Goal: Task Accomplishment & Management: Manage account settings

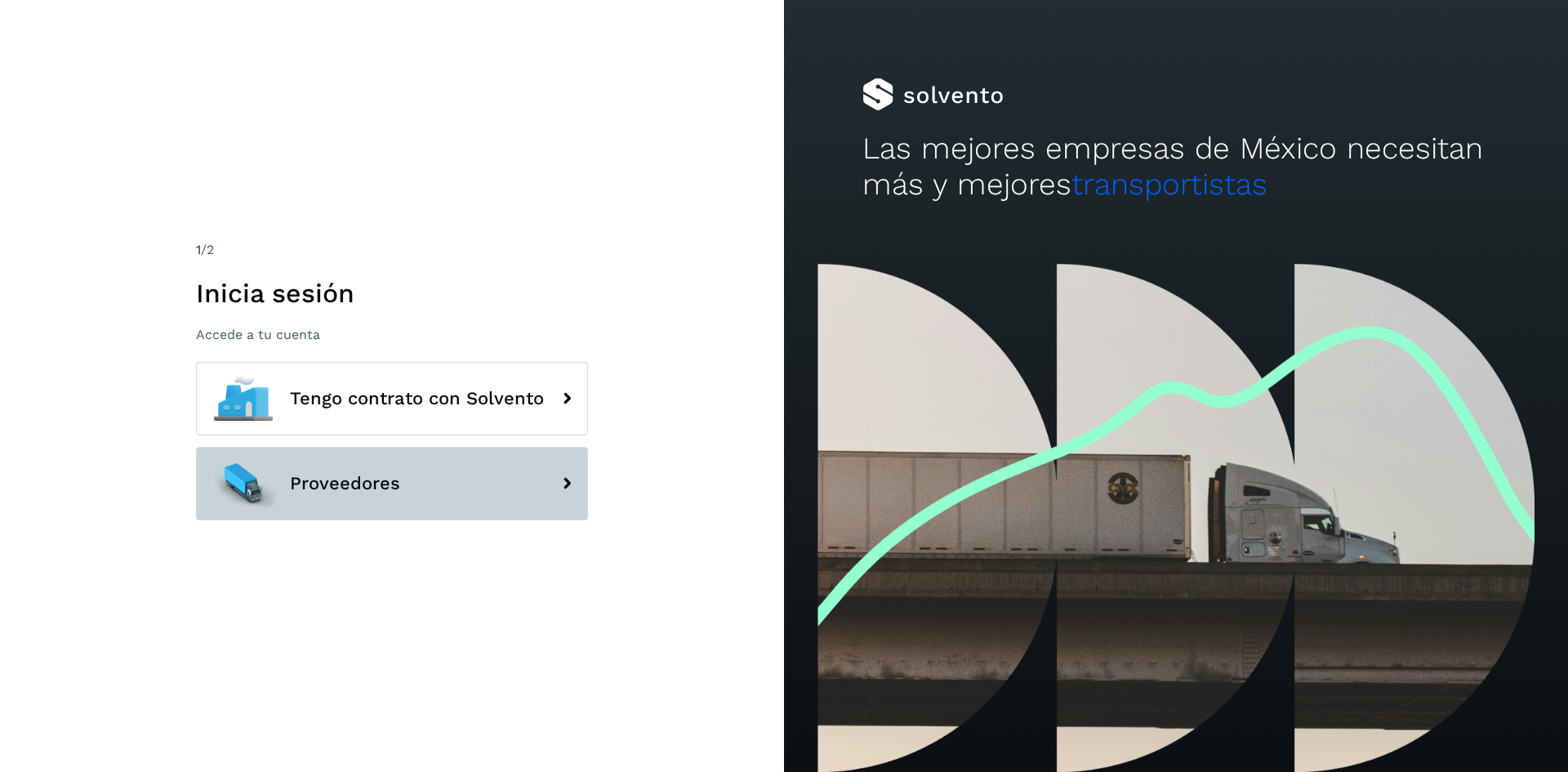
click at [358, 479] on span "Proveedores" at bounding box center [345, 484] width 110 height 20
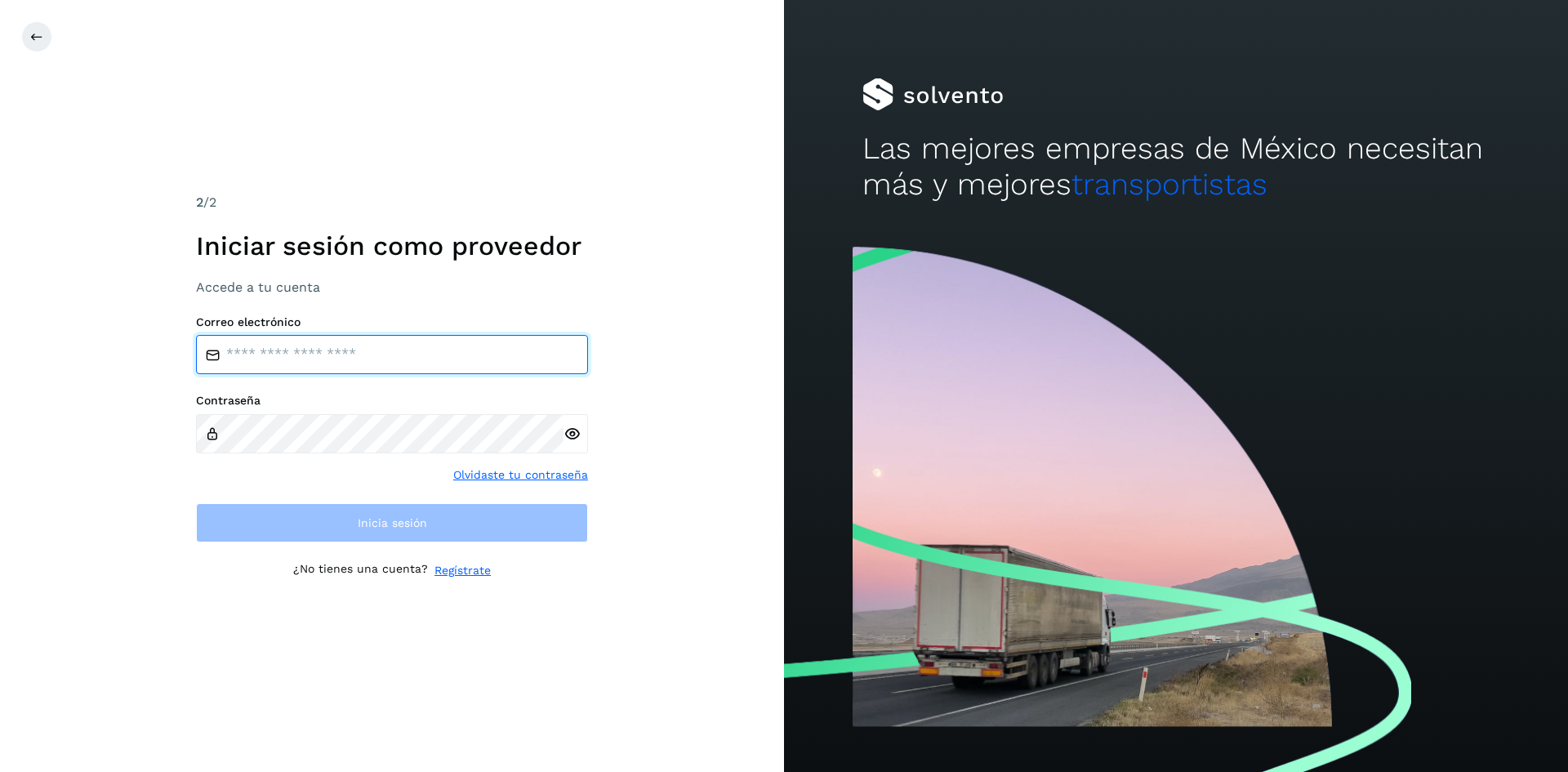
type input "**********"
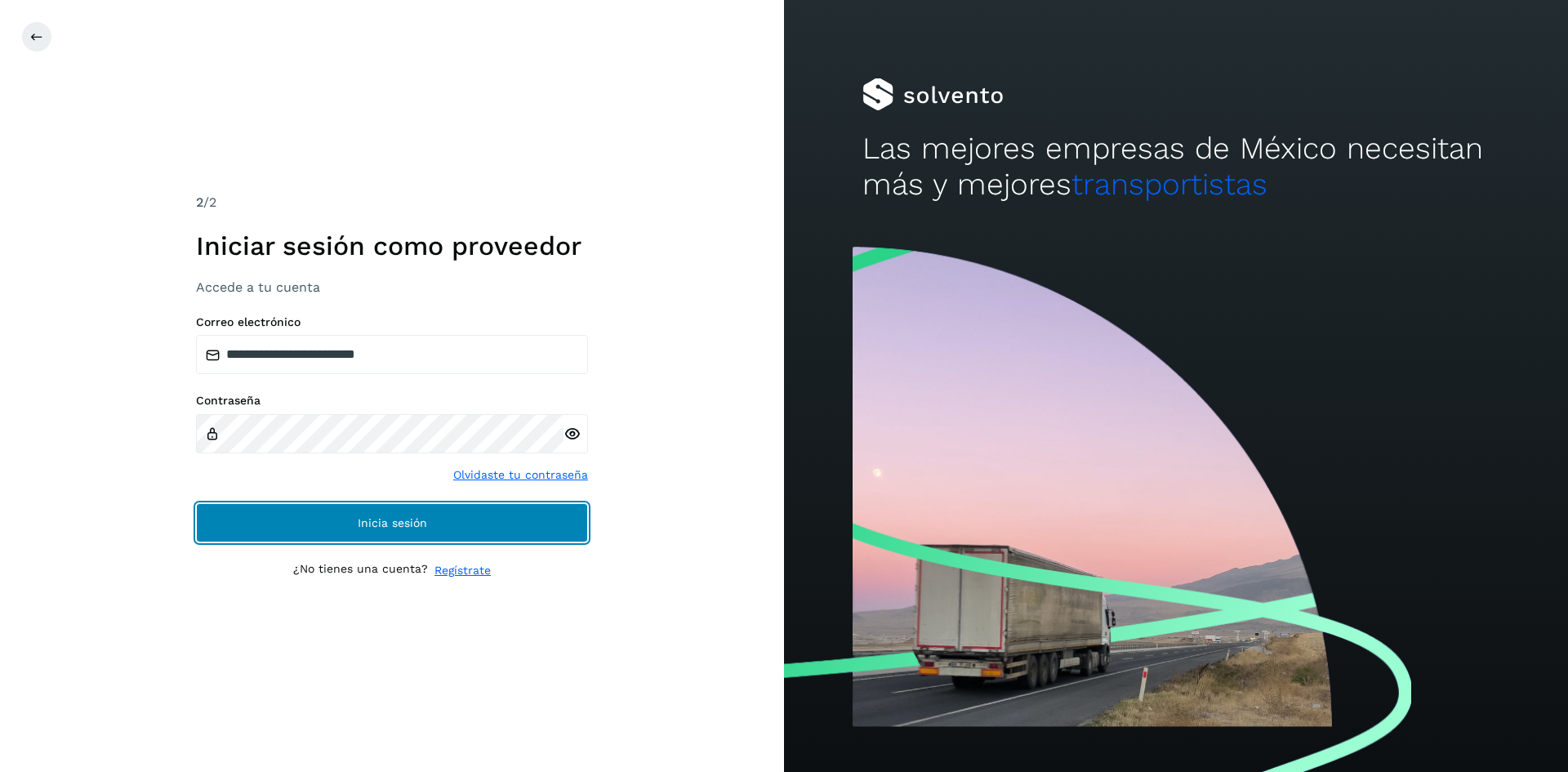
click at [369, 524] on span "Inicia sesión" at bounding box center [392, 523] width 70 height 12
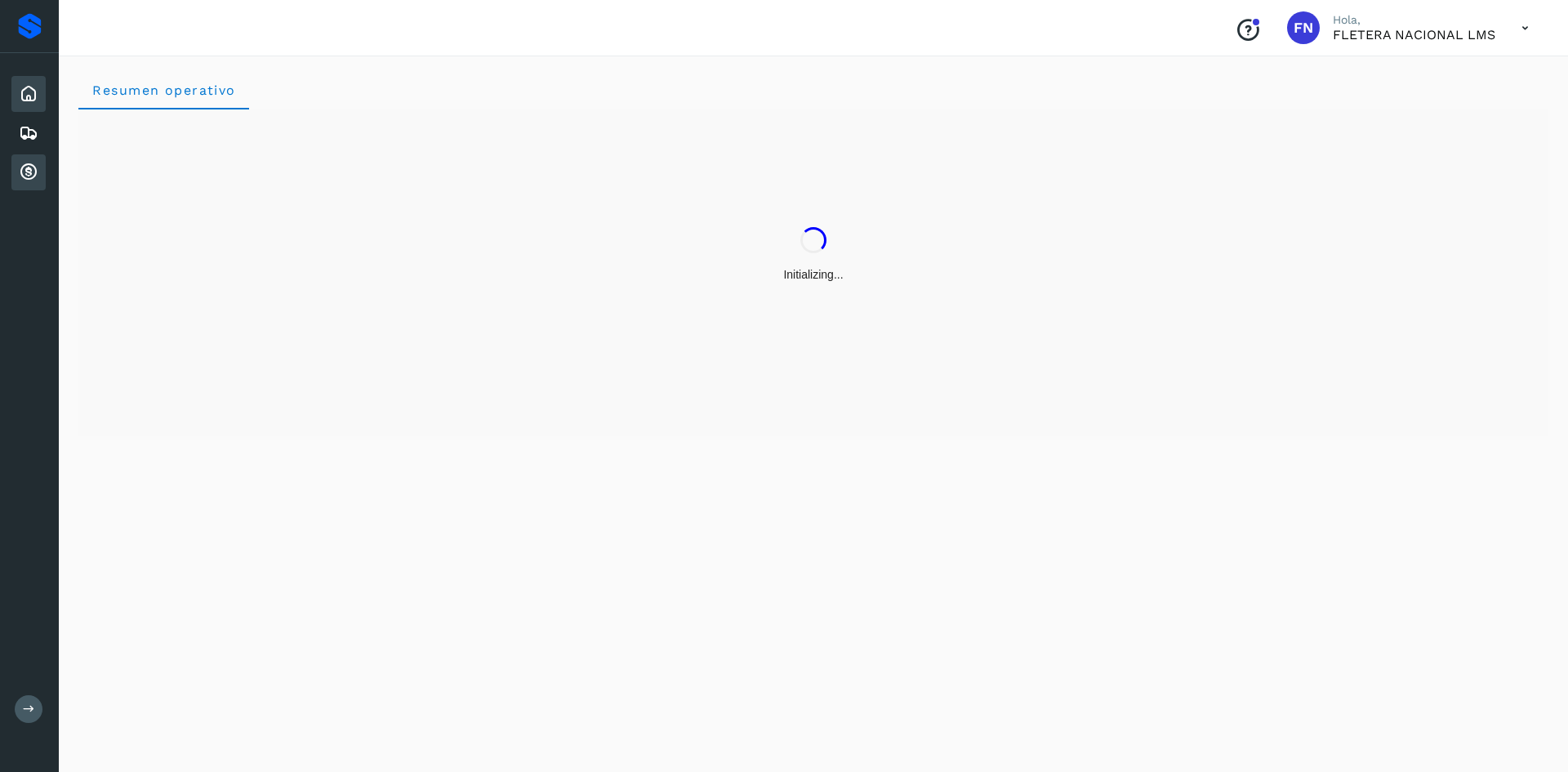
click at [31, 173] on icon at bounding box center [28, 173] width 20 height 20
